Goal: Task Accomplishment & Management: Use online tool/utility

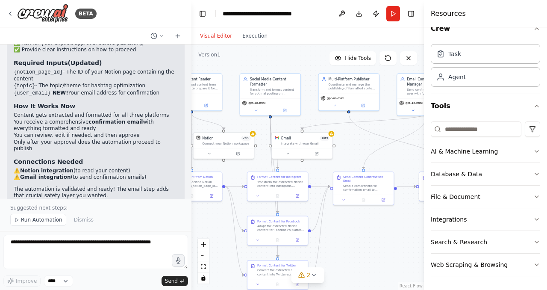
click at [56, 196] on div "an automation where in my notion web page i enter the data and content and that…" at bounding box center [95, 121] width 191 height 154
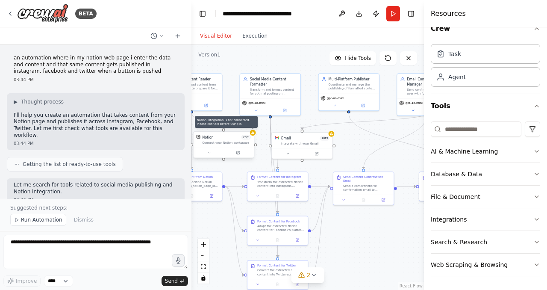
click at [252, 135] on icon at bounding box center [253, 133] width 4 height 4
click at [233, 141] on div "Connect your Notion workspace" at bounding box center [226, 142] width 49 height 4
click at [488, 234] on button "Search & Research" at bounding box center [484, 242] width 109 height 22
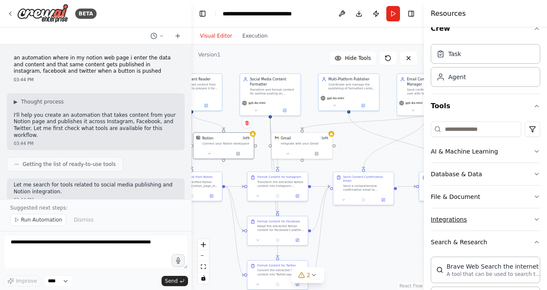
click at [492, 215] on button "Integrations" at bounding box center [484, 219] width 109 height 22
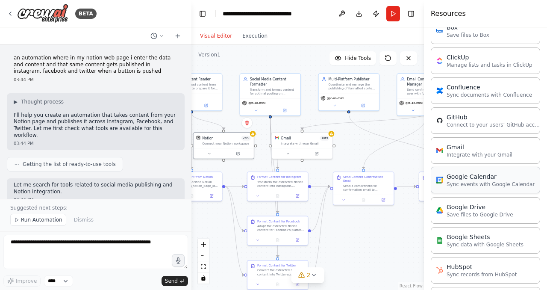
scroll to position [270, 0]
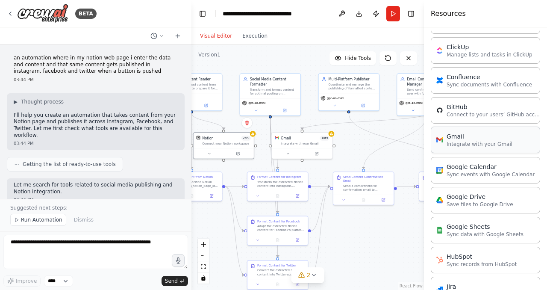
click at [485, 149] on div "Gmail Integrate with your Gmail" at bounding box center [484, 139] width 109 height 26
click at [480, 143] on p "Integrate with your Gmail" at bounding box center [479, 143] width 66 height 7
click at [481, 146] on p "Integrate with your Gmail" at bounding box center [479, 143] width 66 height 7
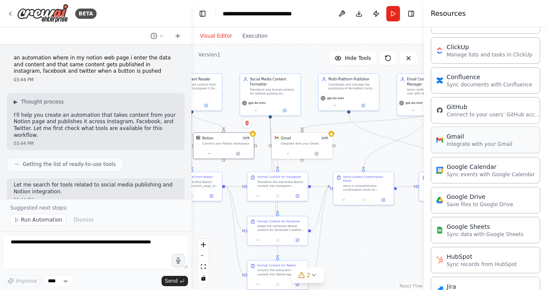
click at [481, 146] on p "Integrate with your Gmail" at bounding box center [479, 143] width 66 height 7
